Goal: Check status: Check status

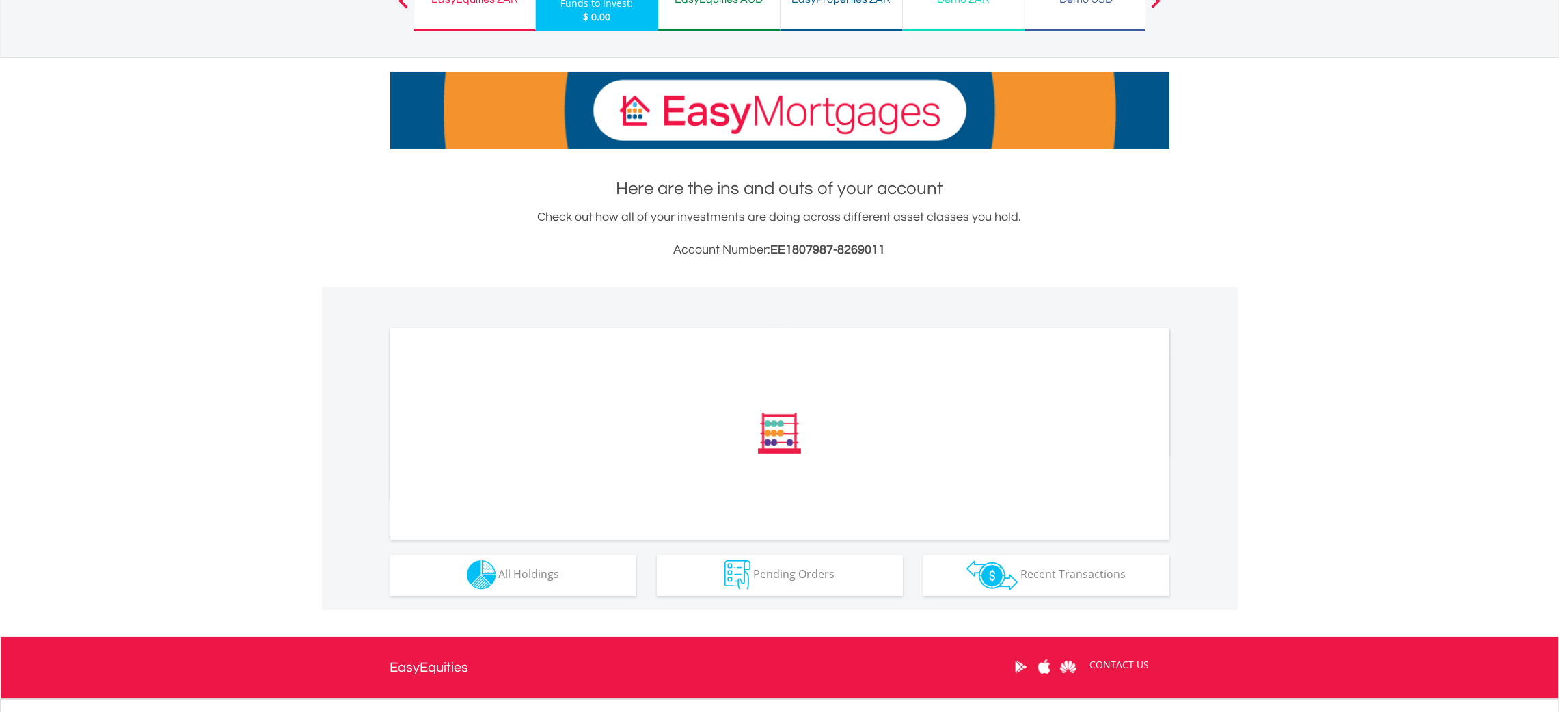
scroll to position [258, 0]
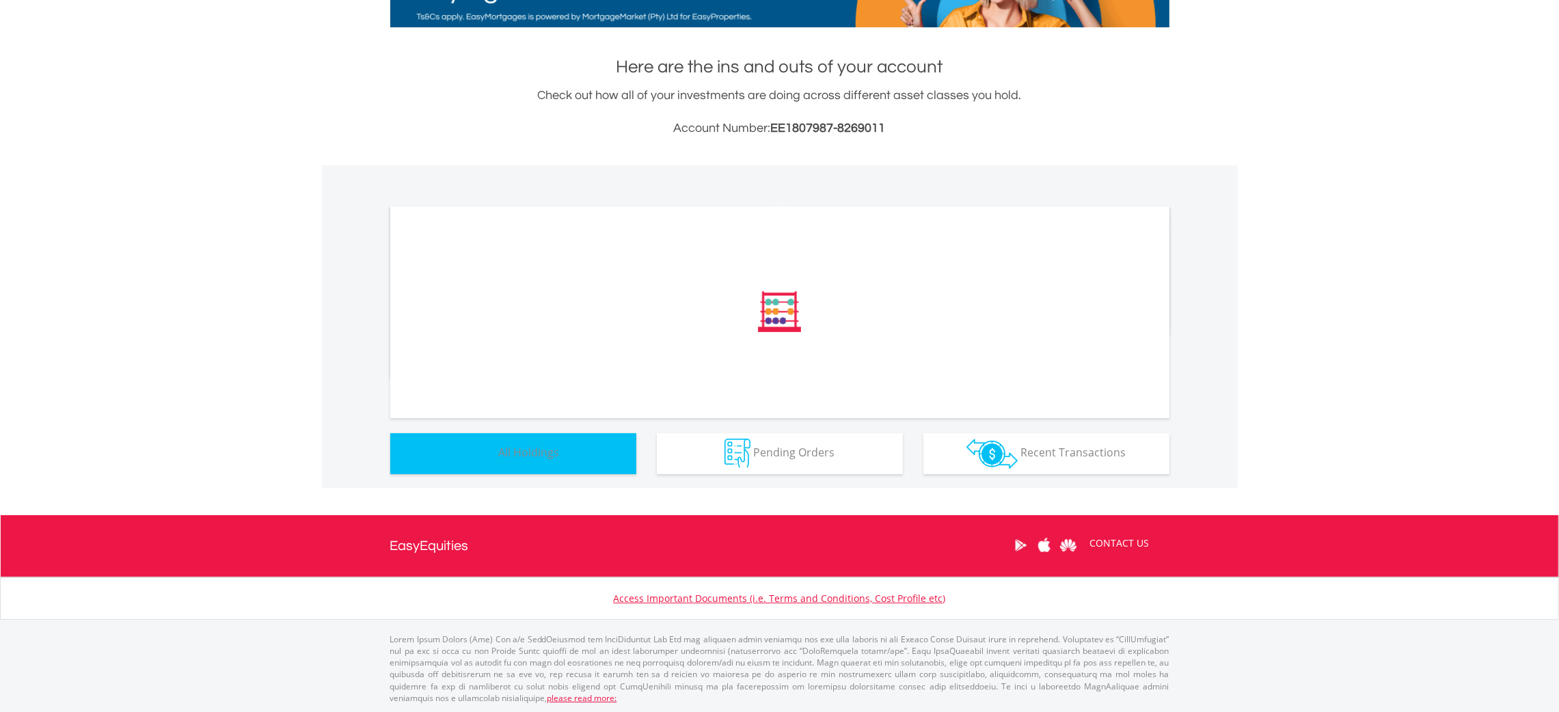
click at [544, 459] on span "All Holdings" at bounding box center [529, 452] width 61 height 15
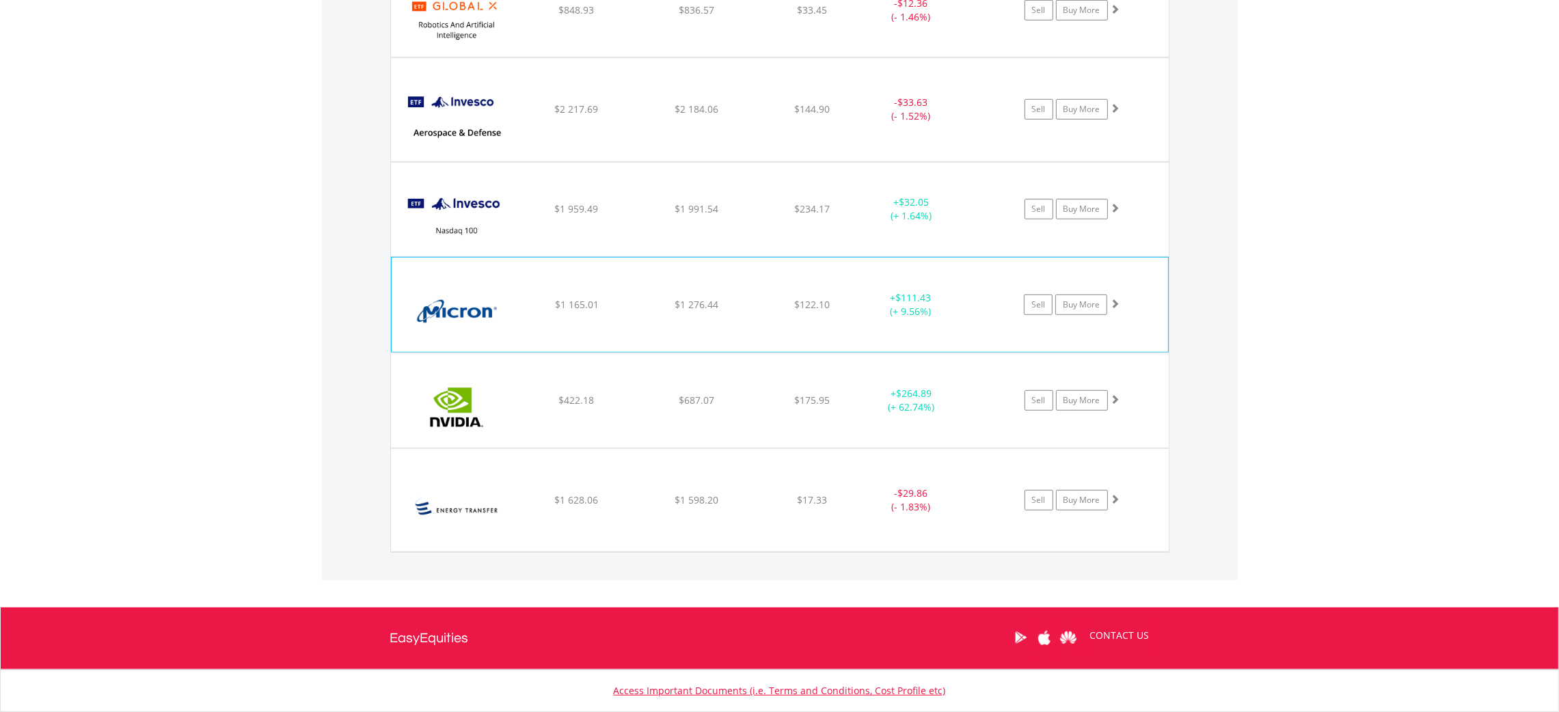
scroll to position [1187, 0]
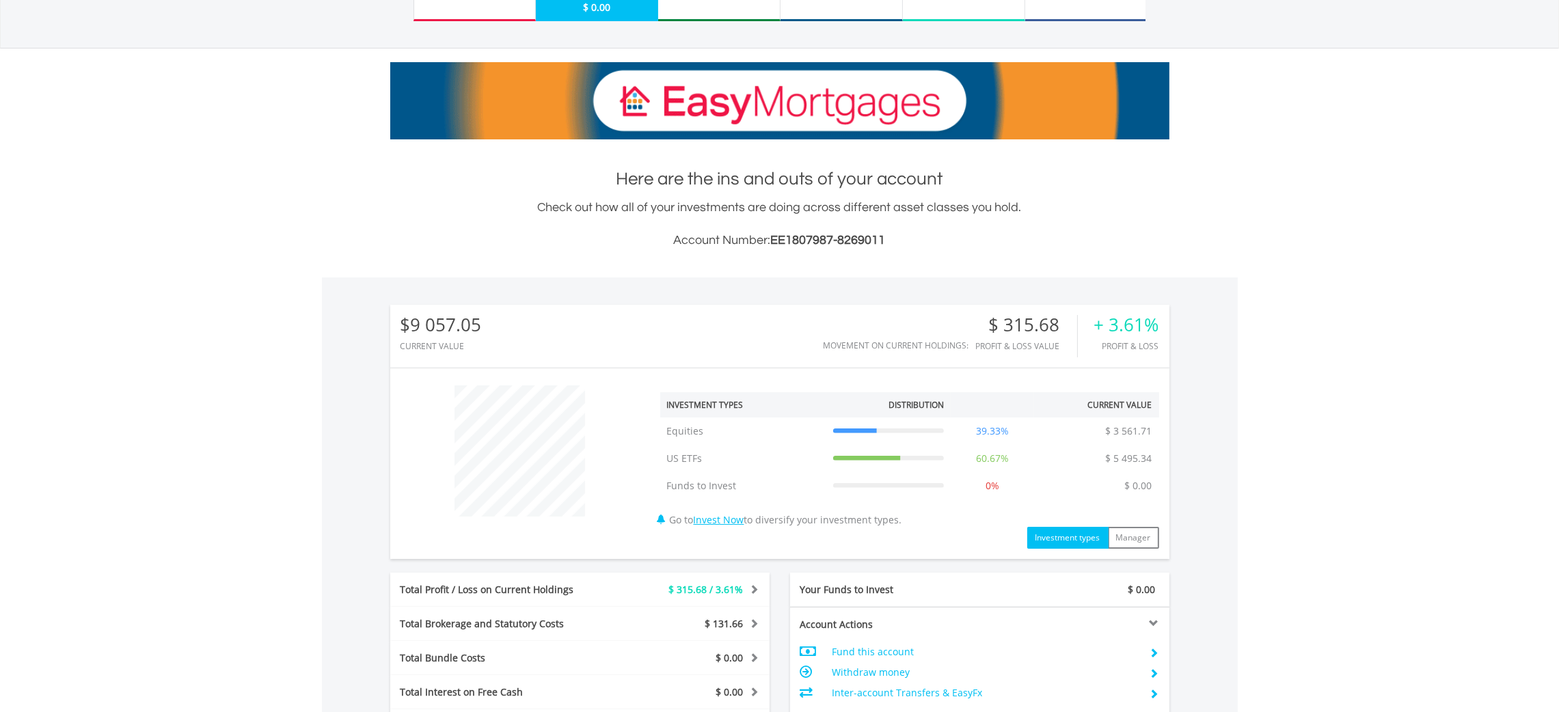
scroll to position [0, 0]
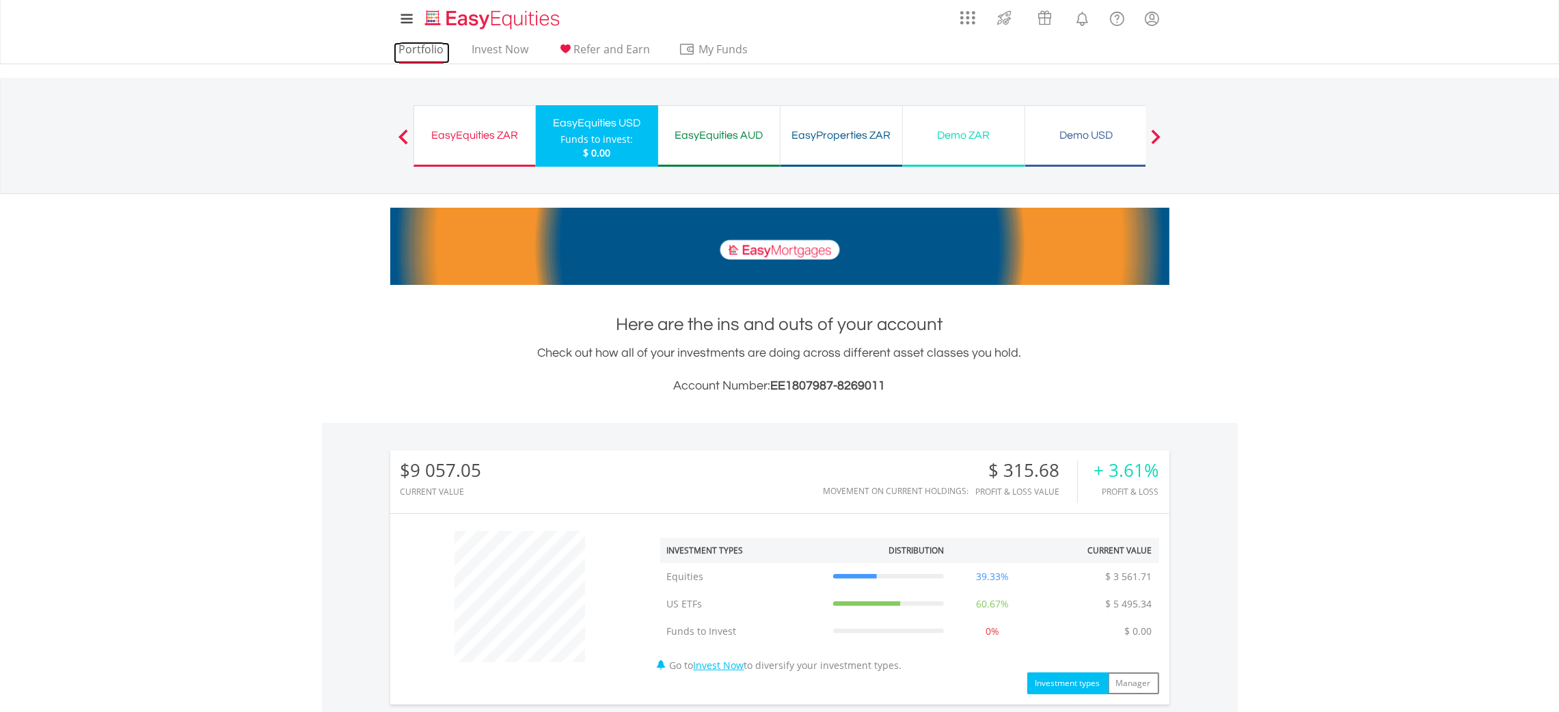
click at [415, 49] on link "Portfolio" at bounding box center [422, 52] width 56 height 21
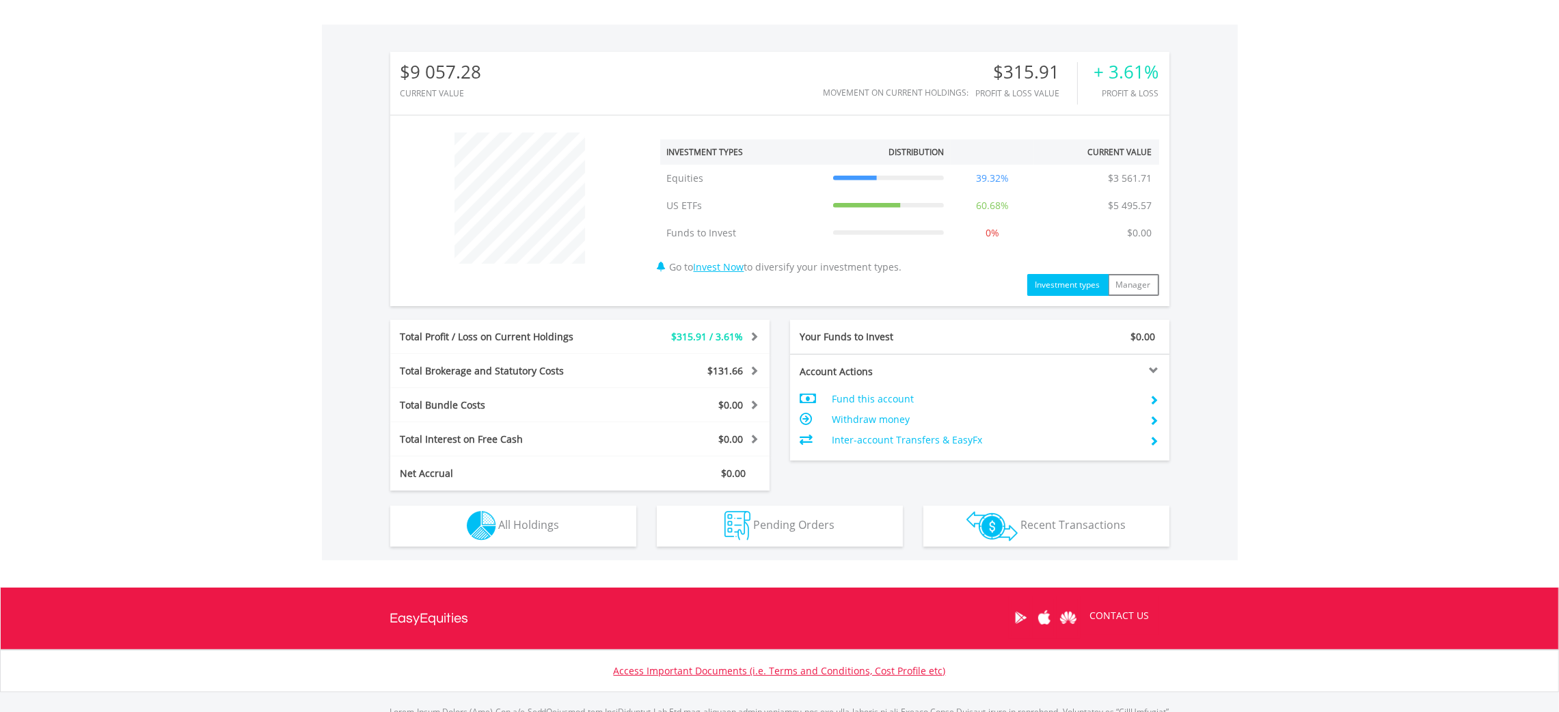
scroll to position [368, 0]
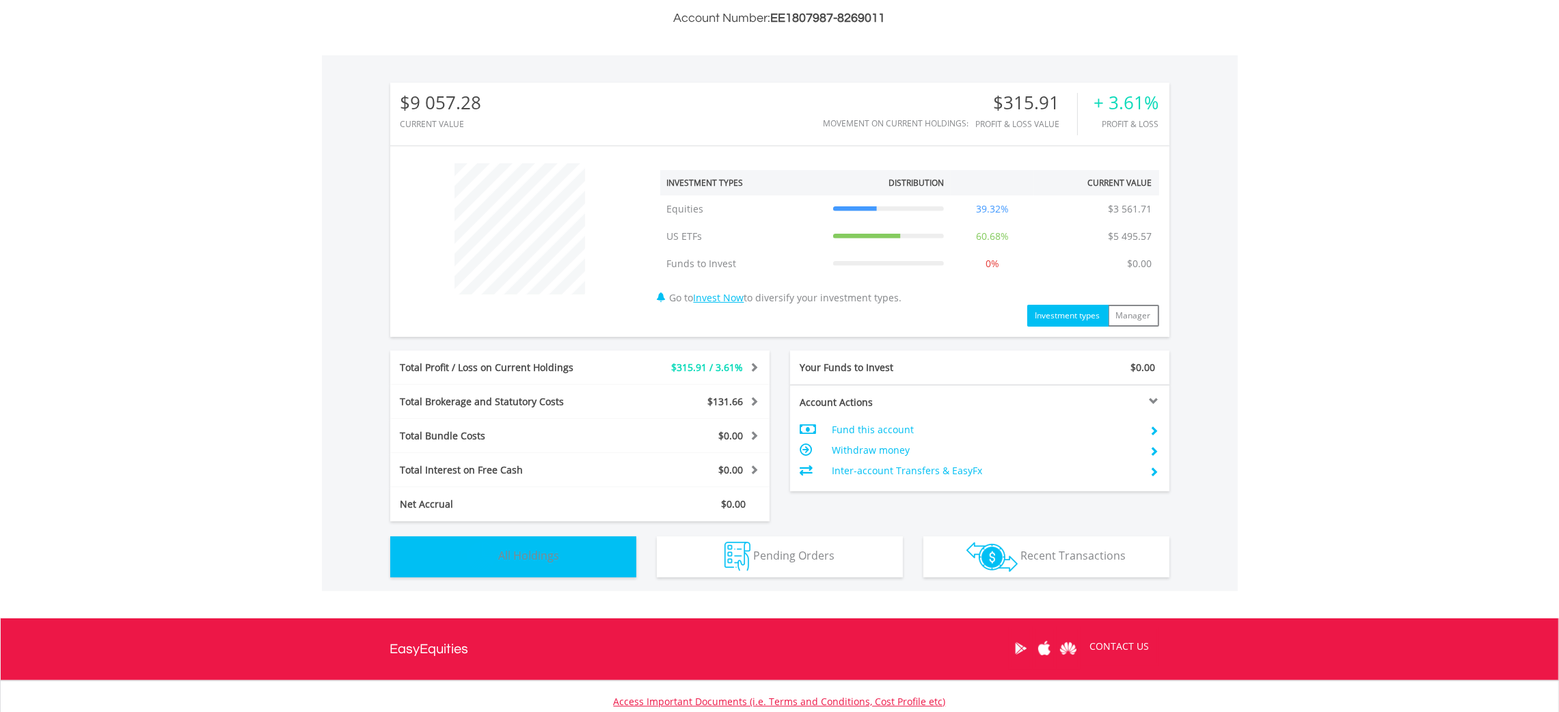
click at [552, 540] on button "Holdings All Holdings" at bounding box center [513, 557] width 246 height 41
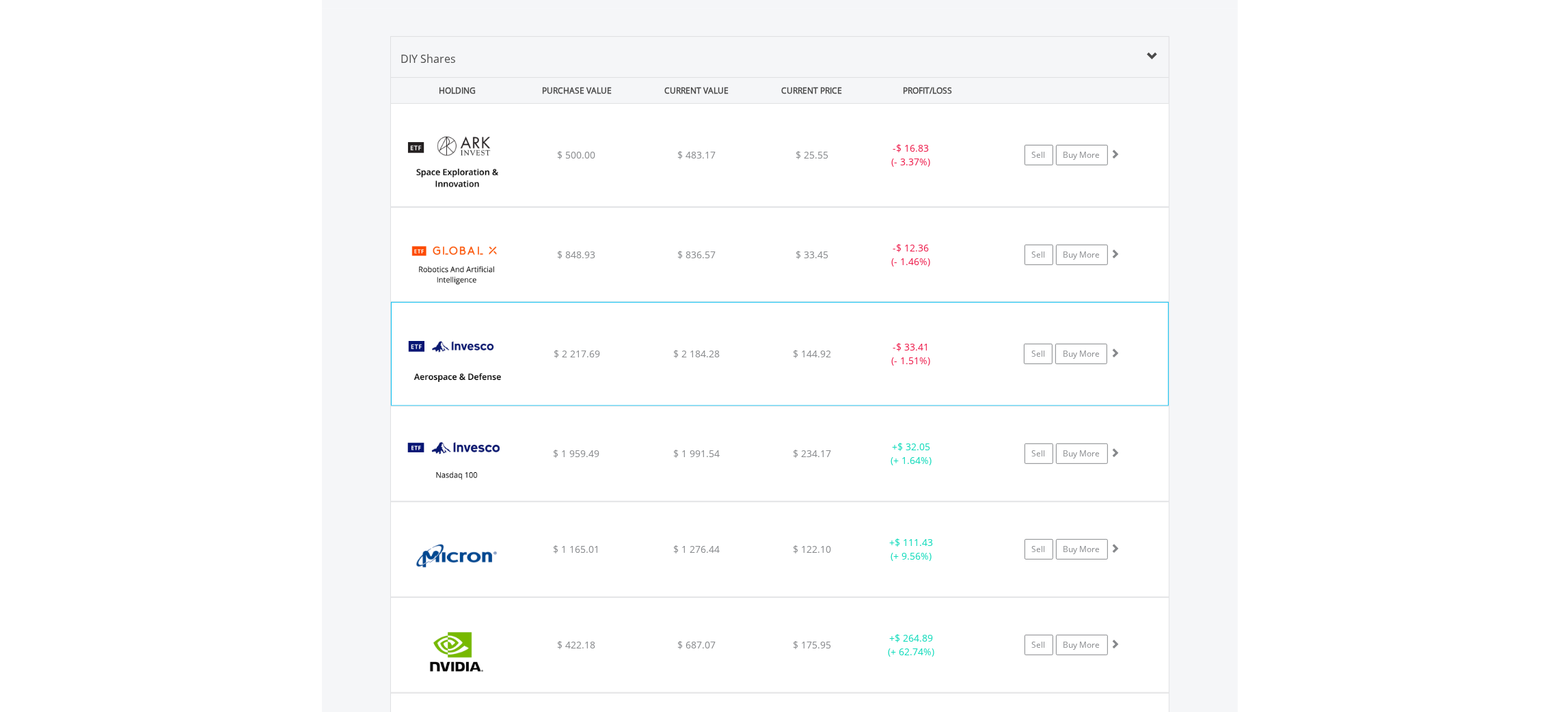
scroll to position [981, 0]
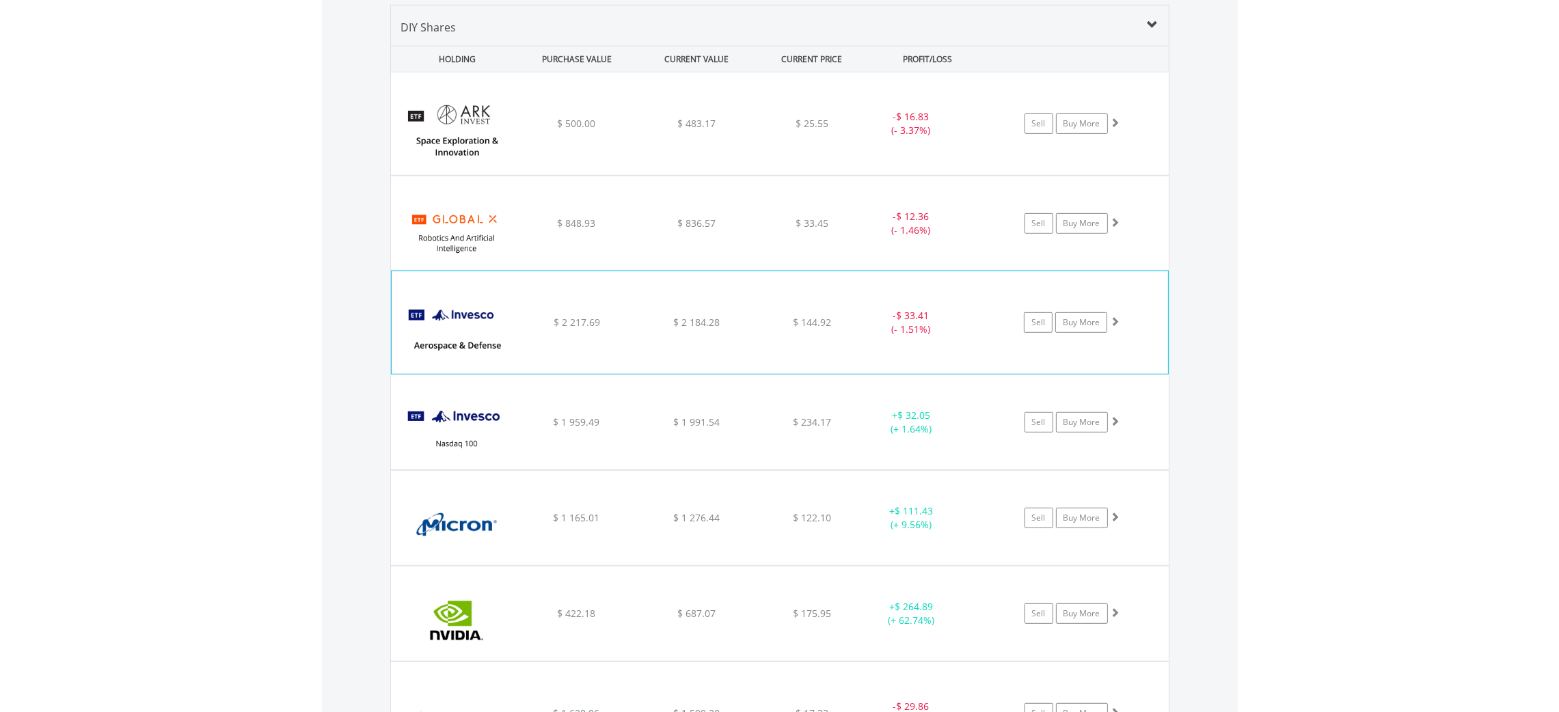
click at [647, 131] on div "$ 2 184.28" at bounding box center [696, 124] width 117 height 14
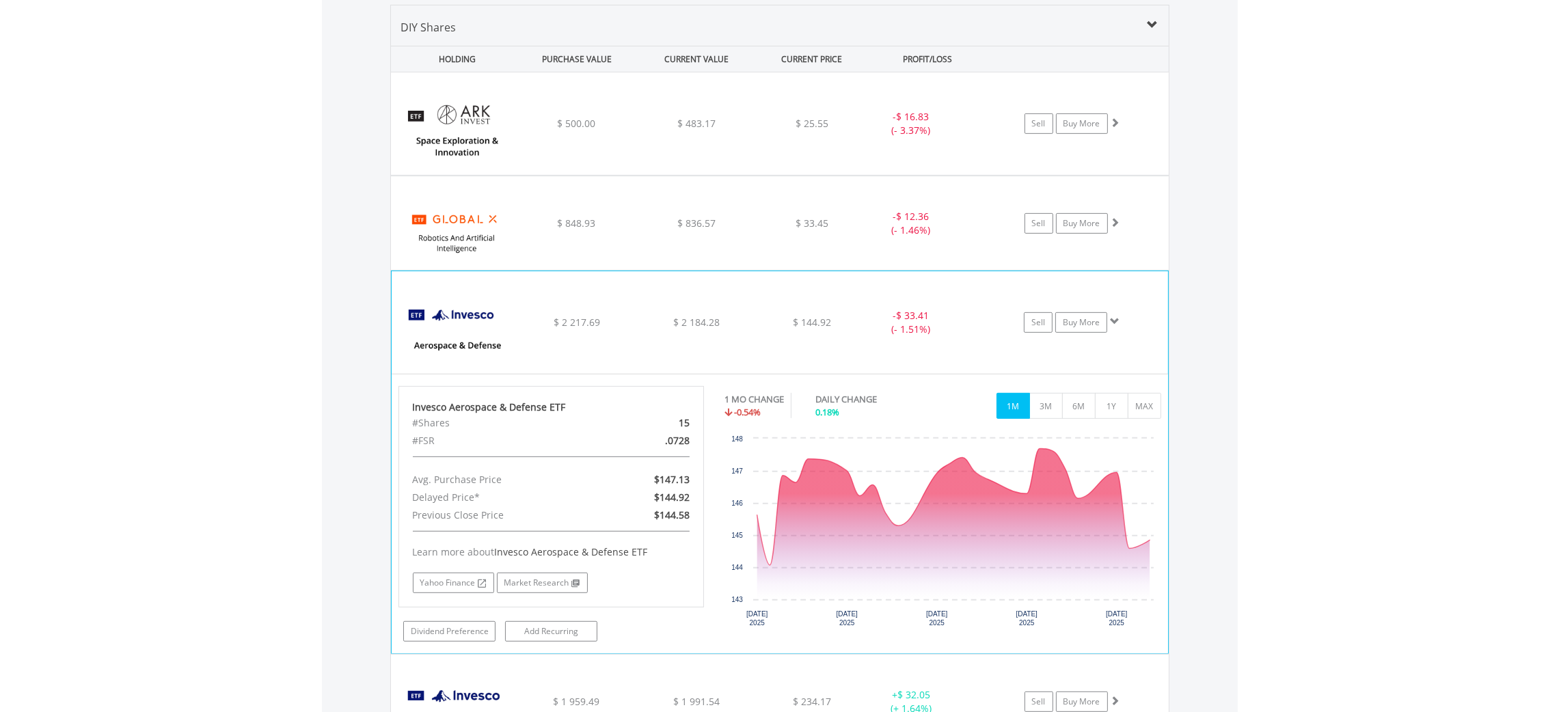
click at [647, 131] on div "$ 2 184.28" at bounding box center [696, 124] width 117 height 14
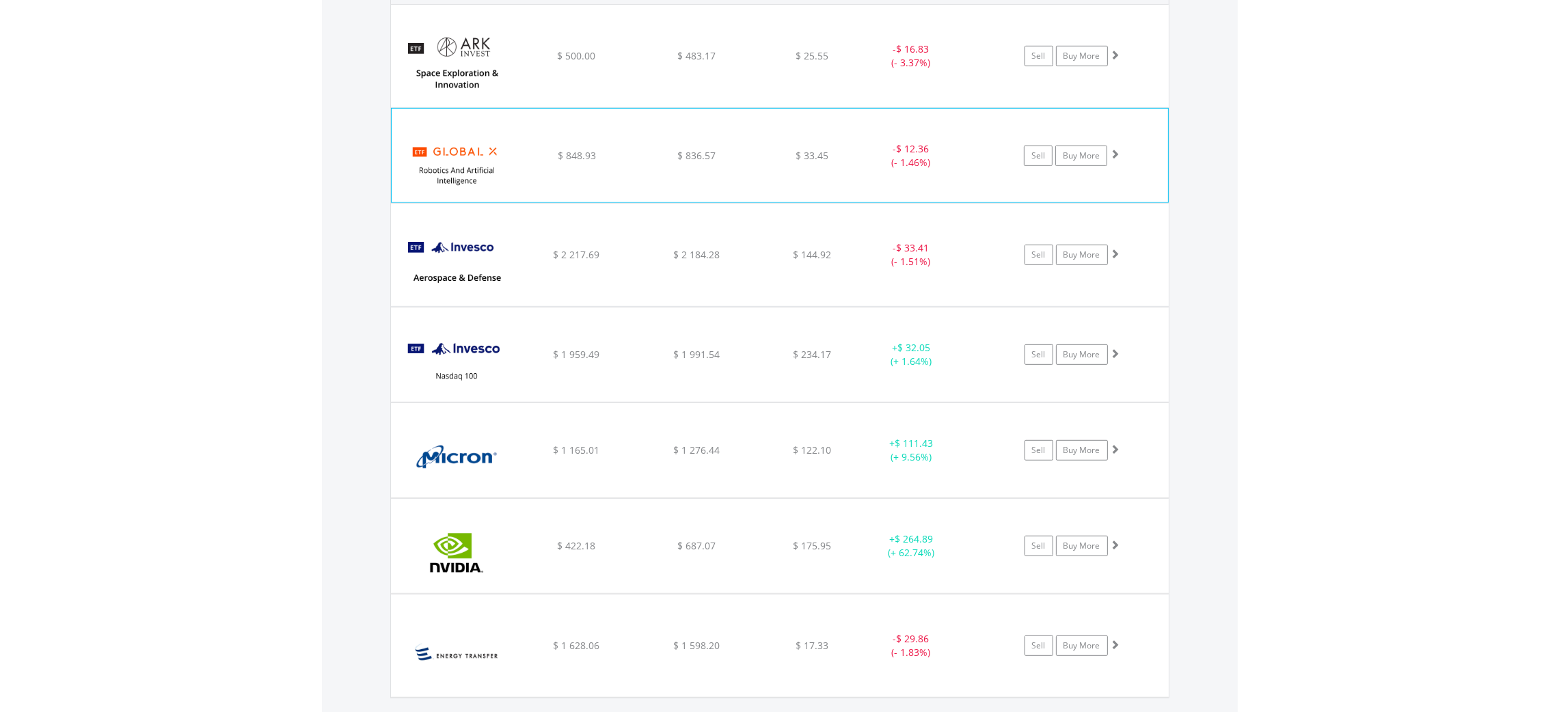
scroll to position [1084, 0]
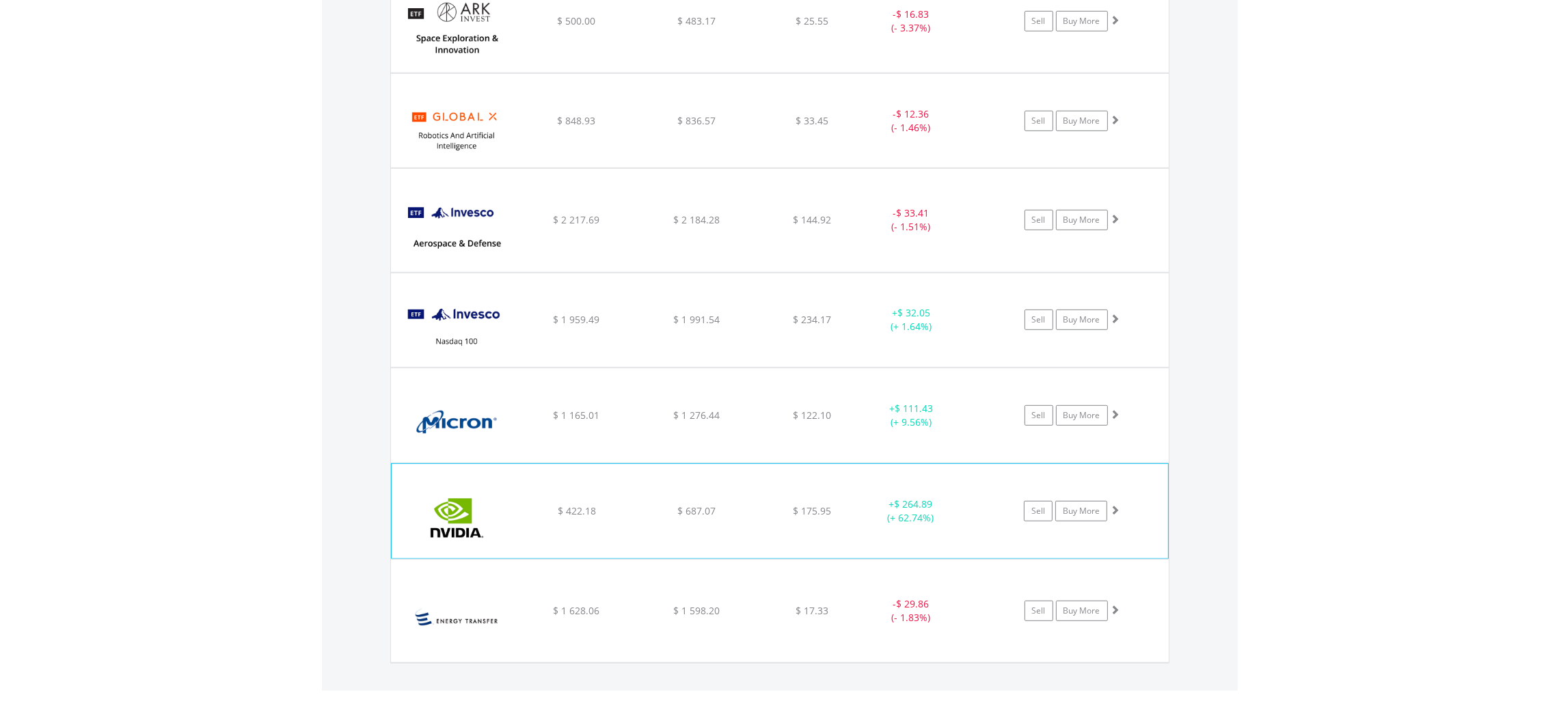
click at [649, 72] on div "﻿ Nvidia Corp $ 422.18 $ 687.07 $ 175.95 + $ 264.89 (+ 62.74%) Sell Buy More" at bounding box center [780, 21] width 778 height 103
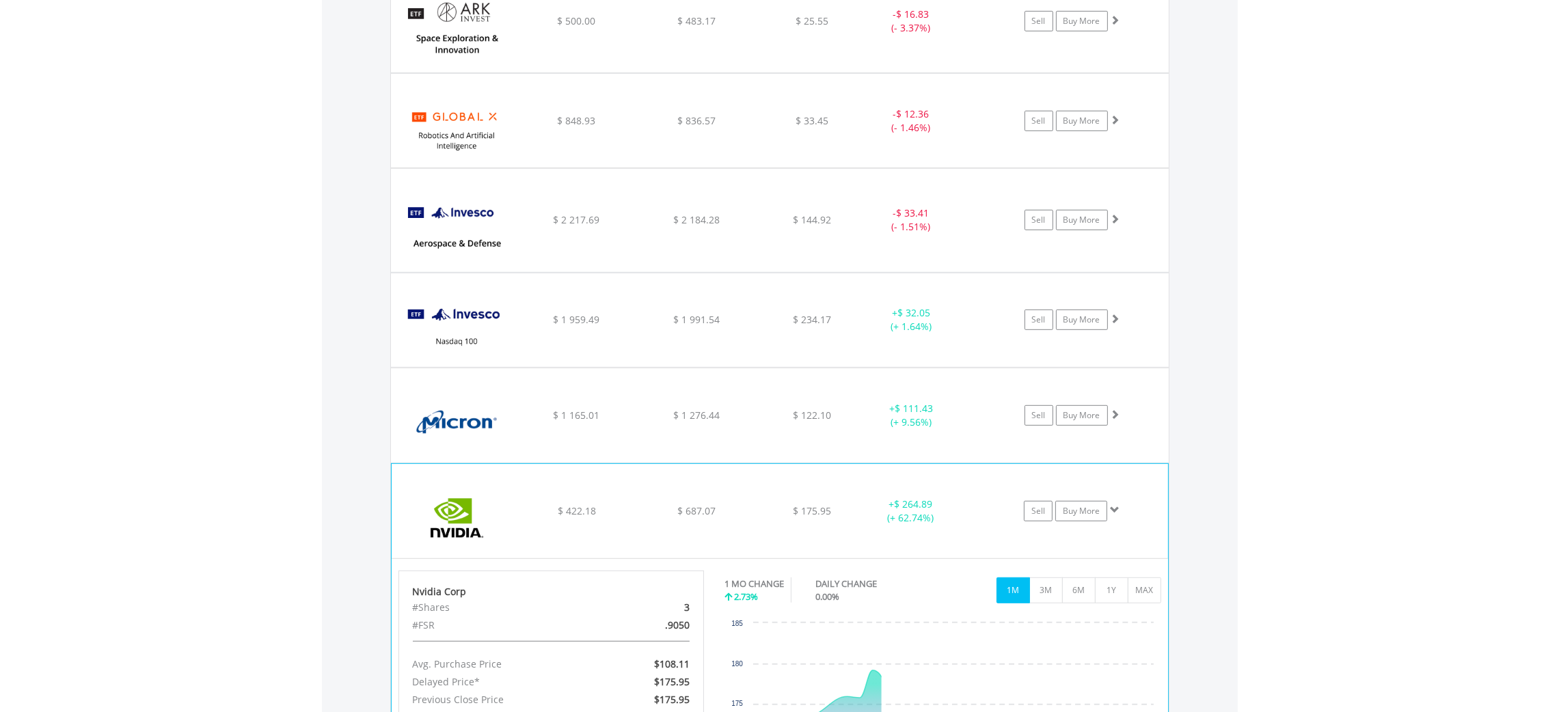
click at [649, 72] on div "﻿ Nvidia Corp $ 422.18 $ 687.07 $ 175.95 + $ 264.89 (+ 62.74%) Sell Buy More" at bounding box center [780, 21] width 778 height 103
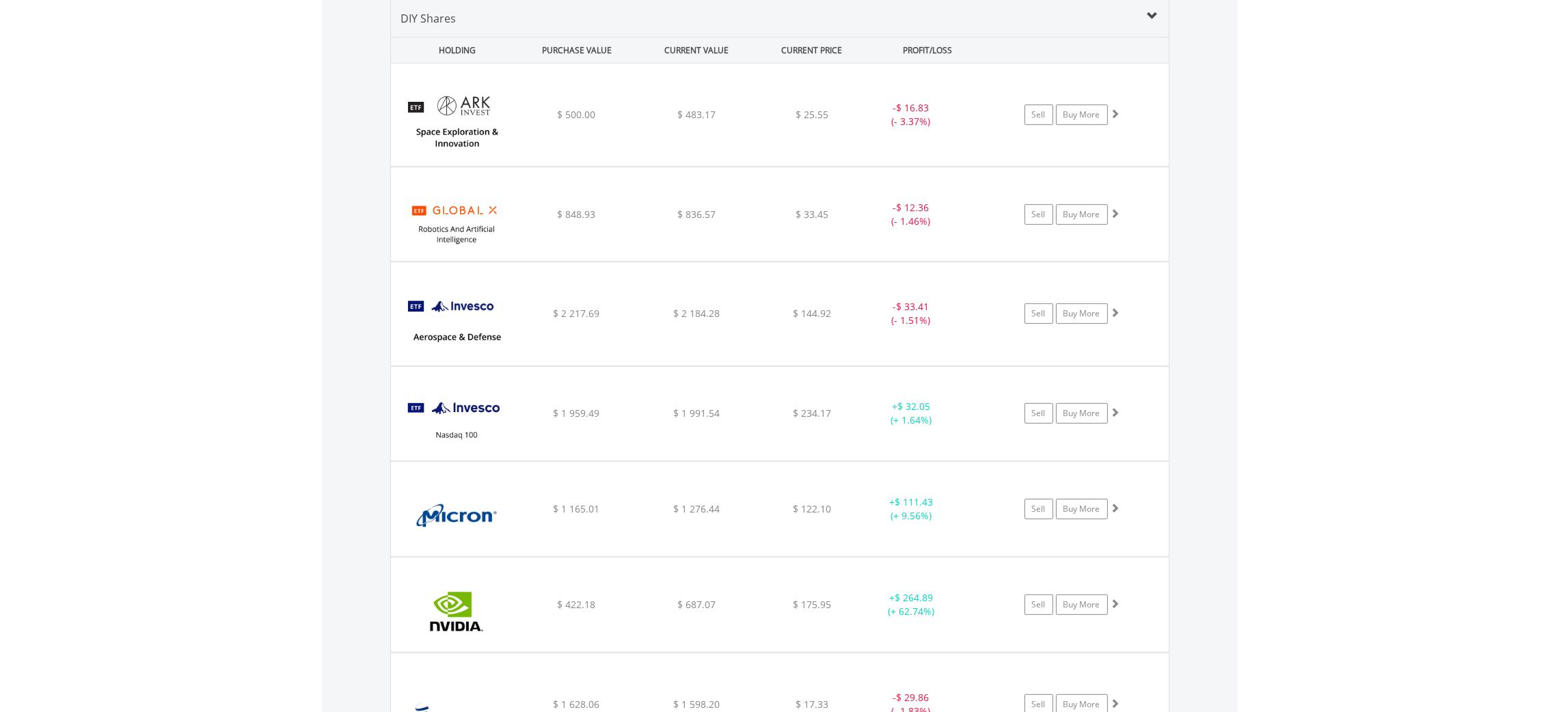
scroll to position [776, 0]
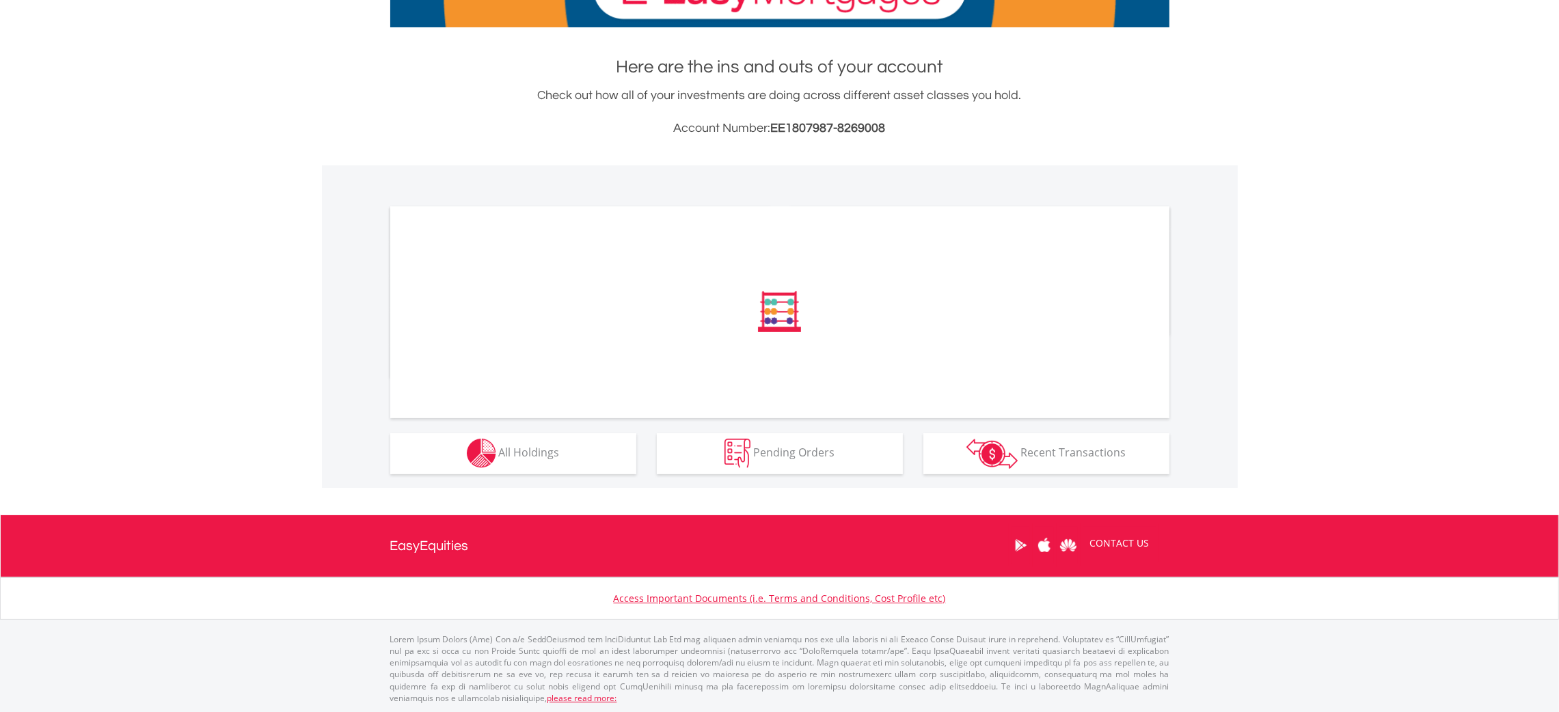
scroll to position [258, 0]
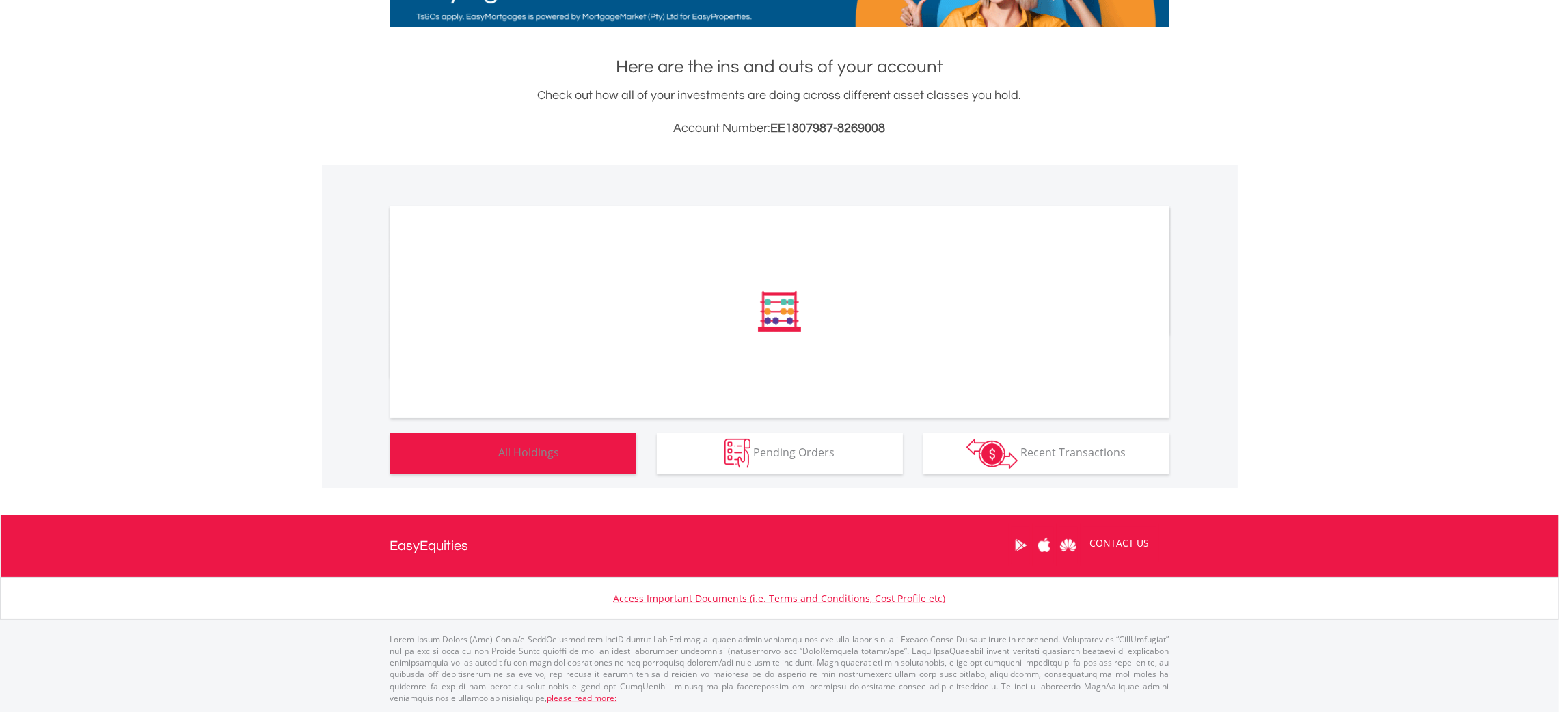
click at [534, 462] on button "Holdings All Holdings" at bounding box center [513, 453] width 246 height 41
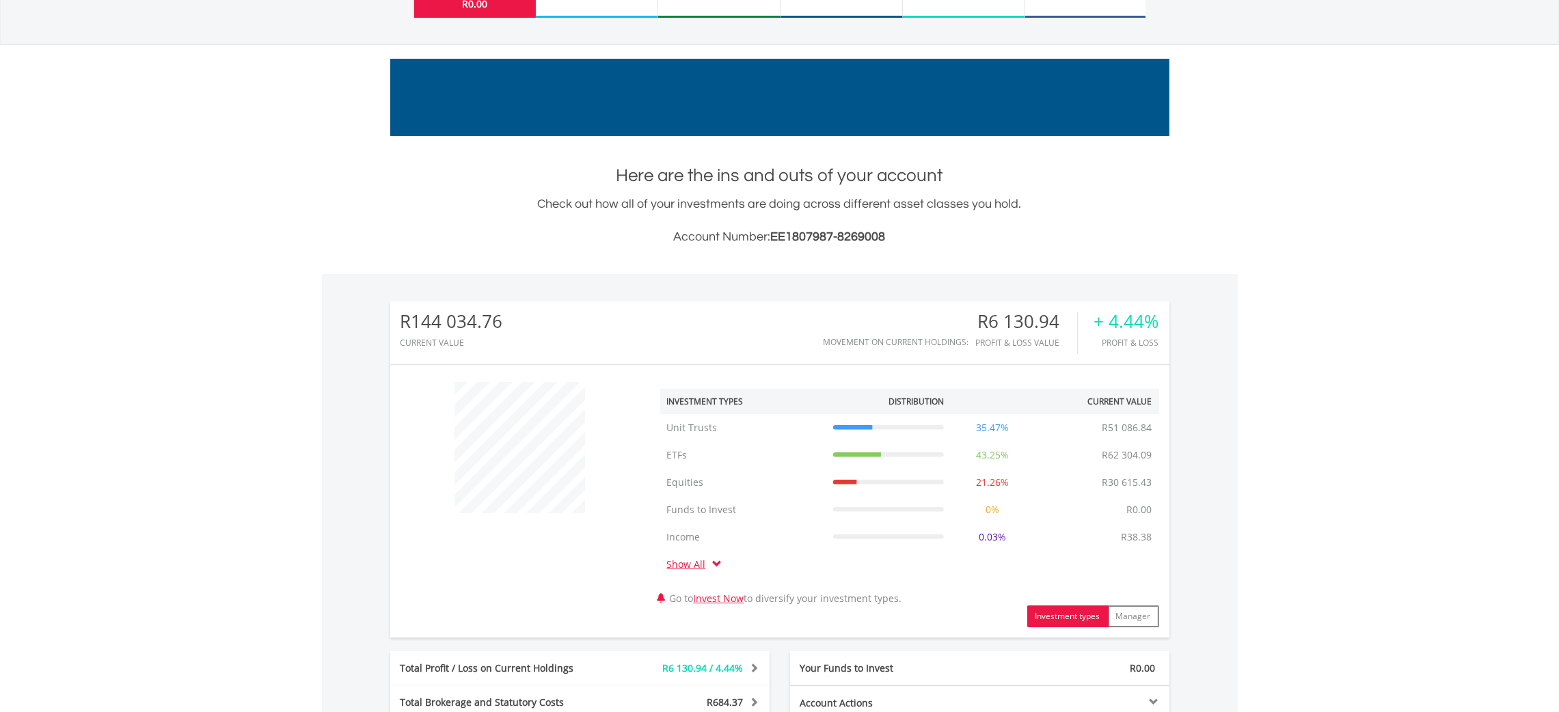
scroll to position [0, 0]
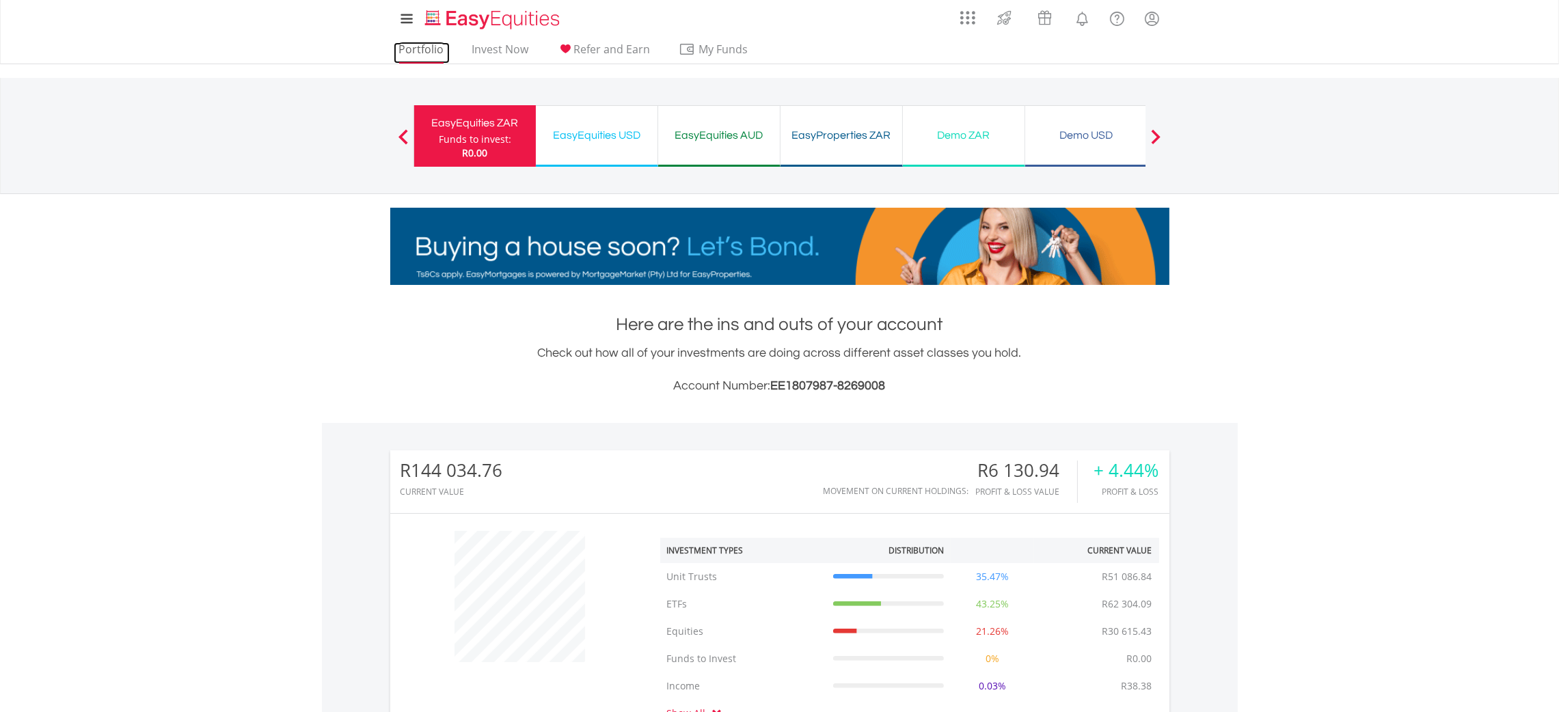
click at [420, 49] on link "Portfolio" at bounding box center [422, 52] width 56 height 21
